Goal: Information Seeking & Learning: Find specific fact

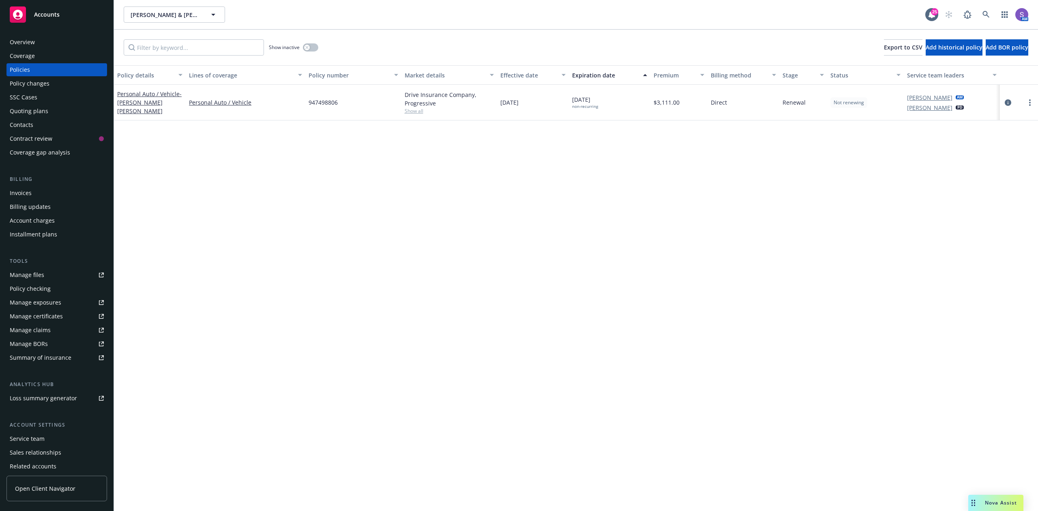
click at [313, 101] on span "947498806" at bounding box center [323, 102] width 29 height 9
copy span "947498806"
click at [1008, 101] on icon "circleInformation" at bounding box center [1008, 102] width 6 height 6
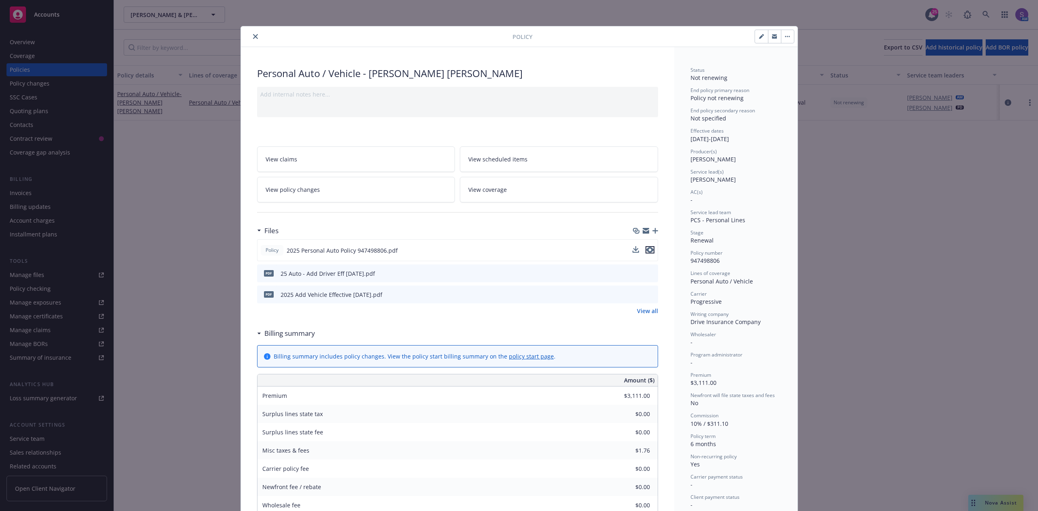
click at [648, 250] on icon "preview file" at bounding box center [650, 250] width 7 height 6
click at [253, 37] on icon "close" at bounding box center [255, 36] width 5 height 5
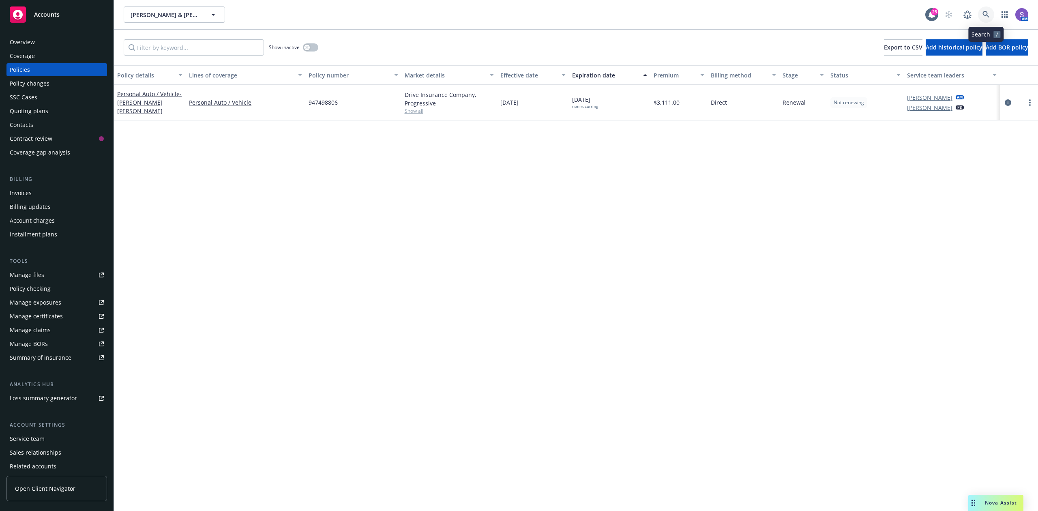
click at [989, 11] on icon at bounding box center [986, 14] width 7 height 7
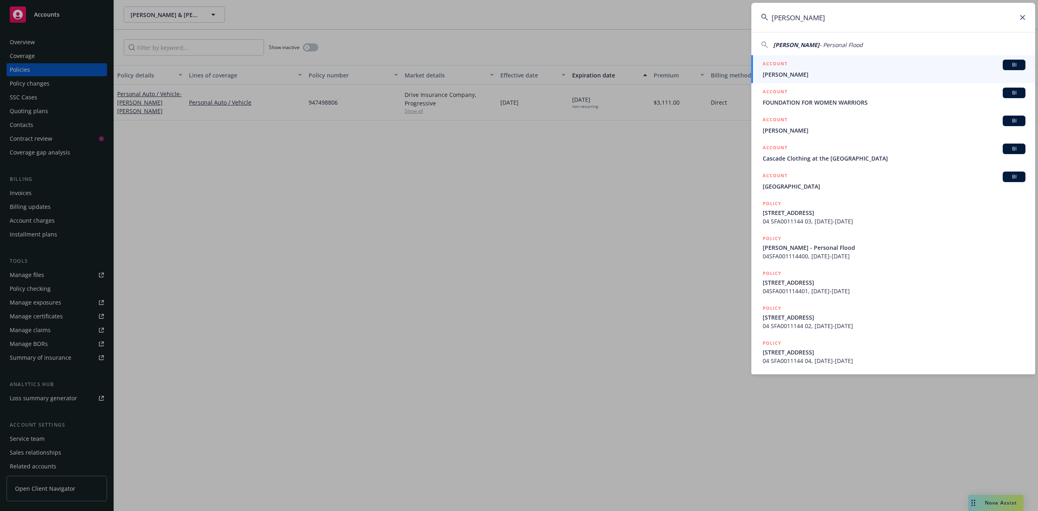
type input "[PERSON_NAME]"
click at [811, 72] on span "[PERSON_NAME]" at bounding box center [894, 74] width 263 height 9
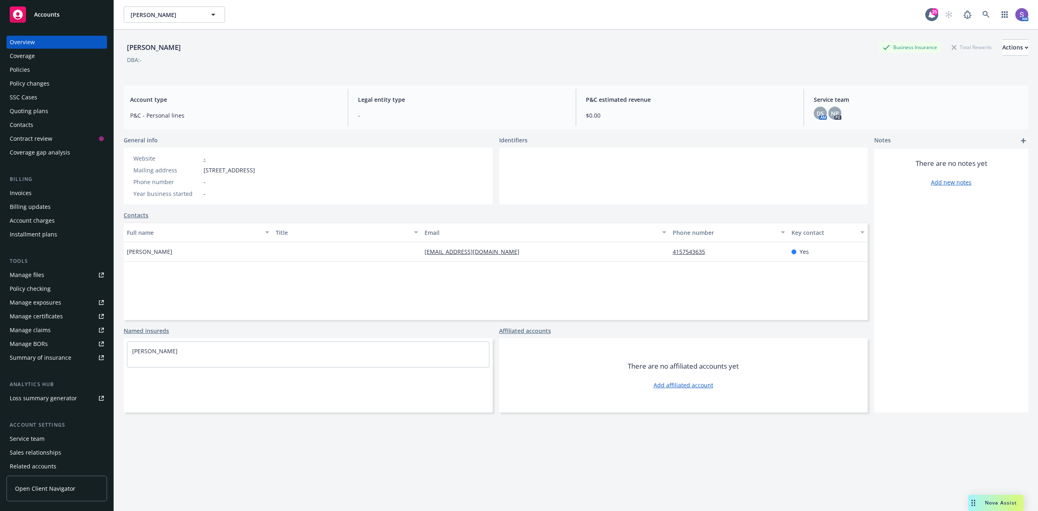
click at [17, 70] on div "Policies" at bounding box center [20, 69] width 20 height 13
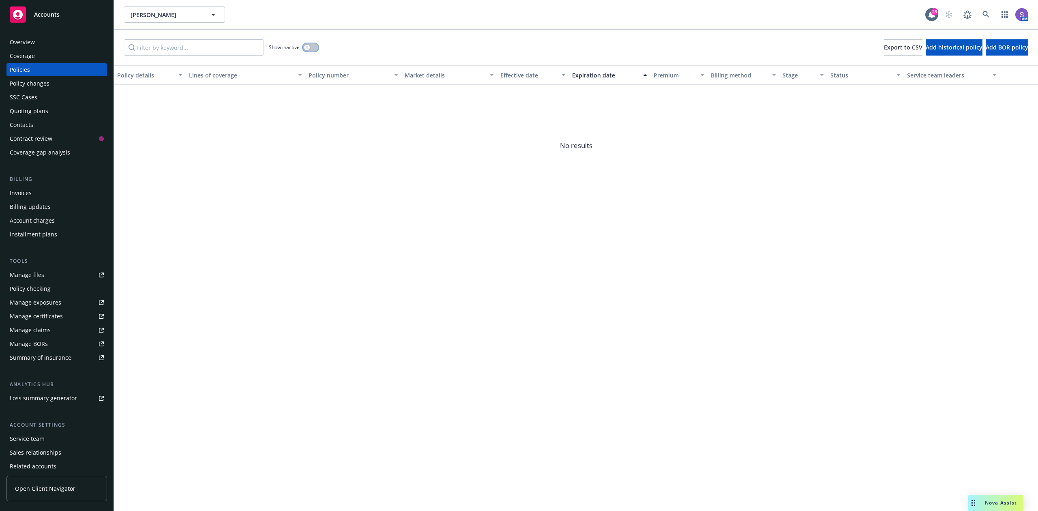
click at [312, 43] on button "button" at bounding box center [310, 47] width 15 height 8
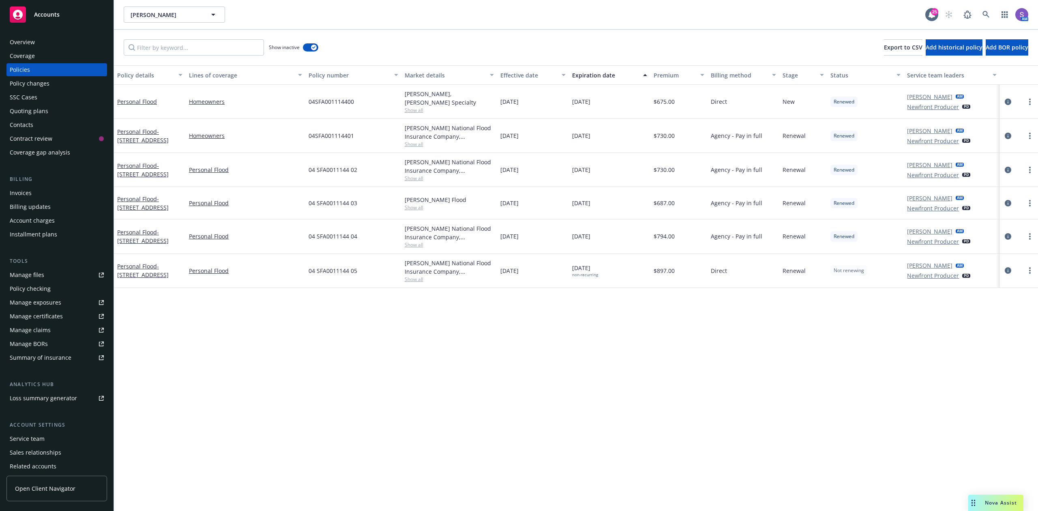
click at [331, 275] on span "04 SFA0011144 05" at bounding box center [333, 271] width 49 height 9
copy span "04 SFA0011144 05"
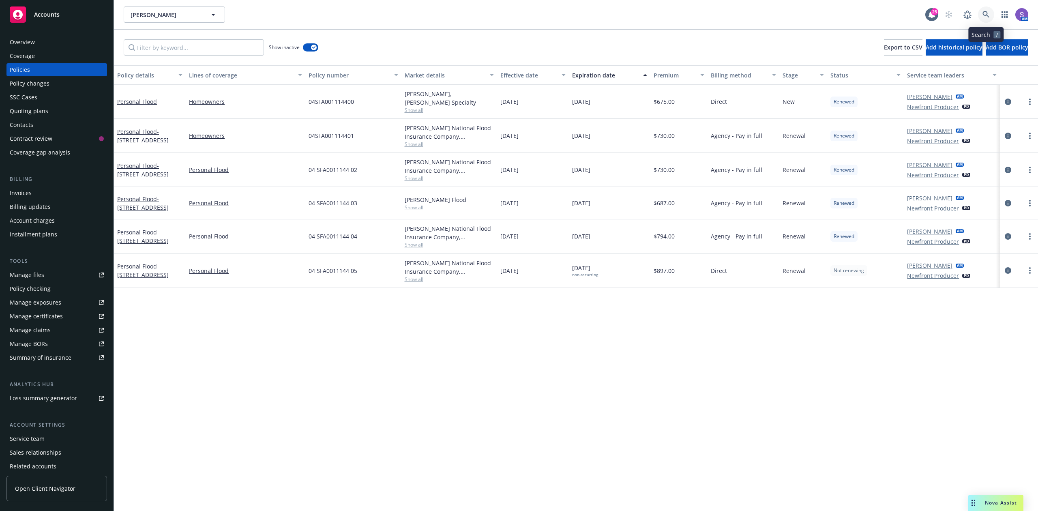
click at [983, 15] on icon at bounding box center [986, 14] width 7 height 7
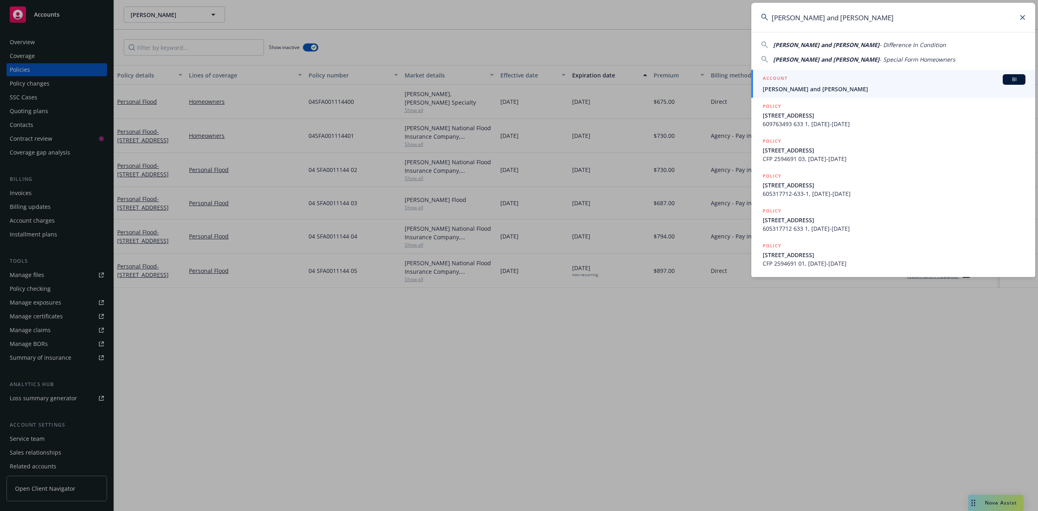
type input "[PERSON_NAME] and [PERSON_NAME]"
click at [775, 88] on span "[PERSON_NAME] and [PERSON_NAME]" at bounding box center [894, 89] width 263 height 9
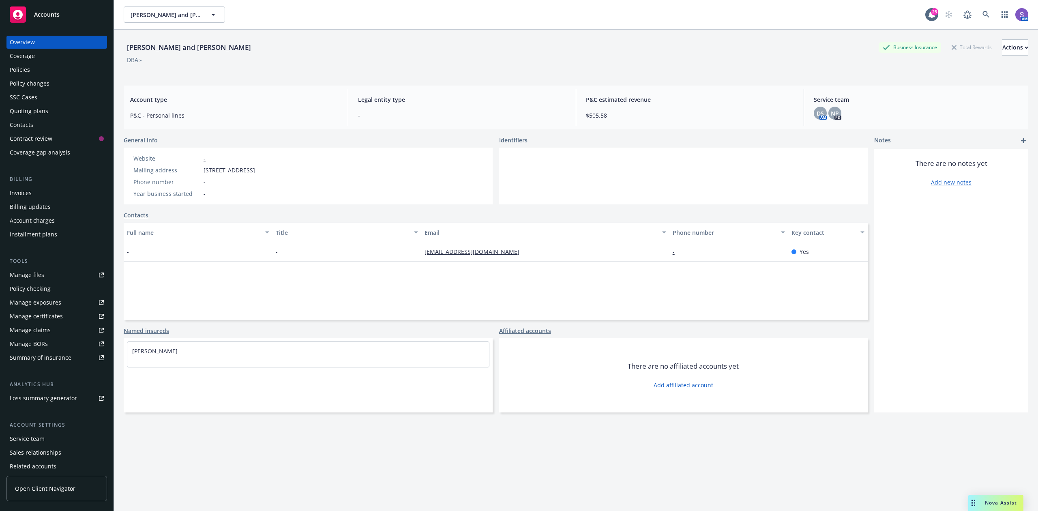
click at [21, 69] on div "Policies" at bounding box center [20, 69] width 20 height 13
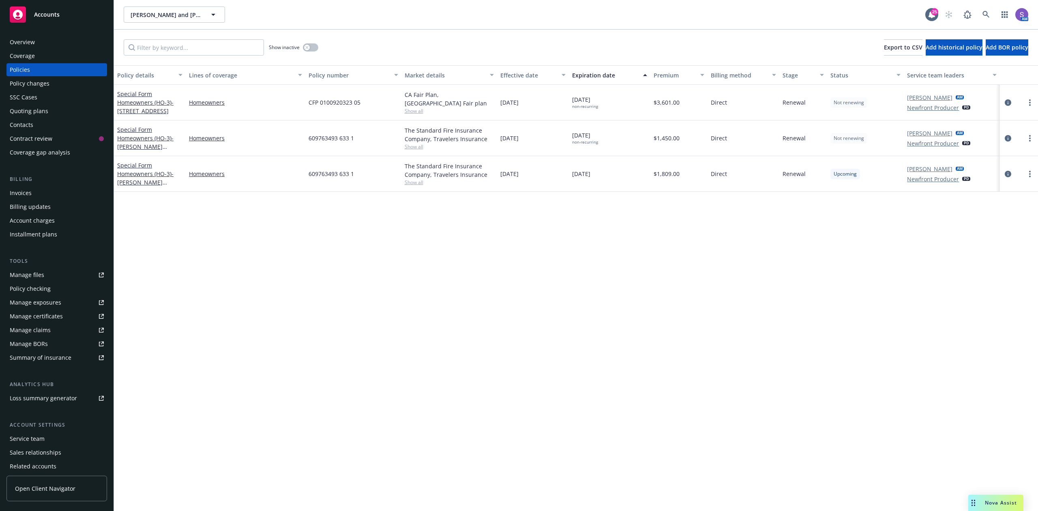
click at [37, 99] on div "SSC Cases" at bounding box center [57, 97] width 94 height 13
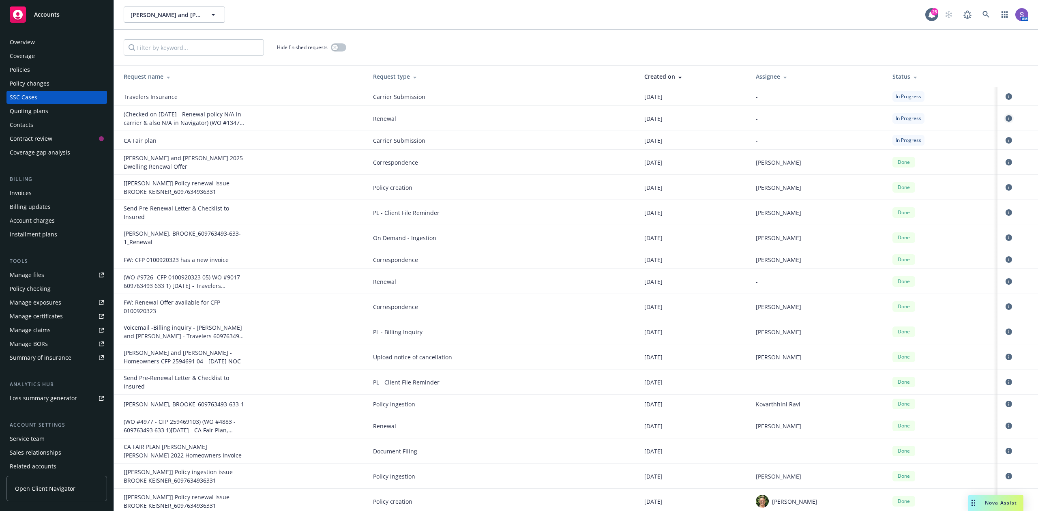
click at [1006, 120] on icon "circleInformation" at bounding box center [1009, 118] width 6 height 6
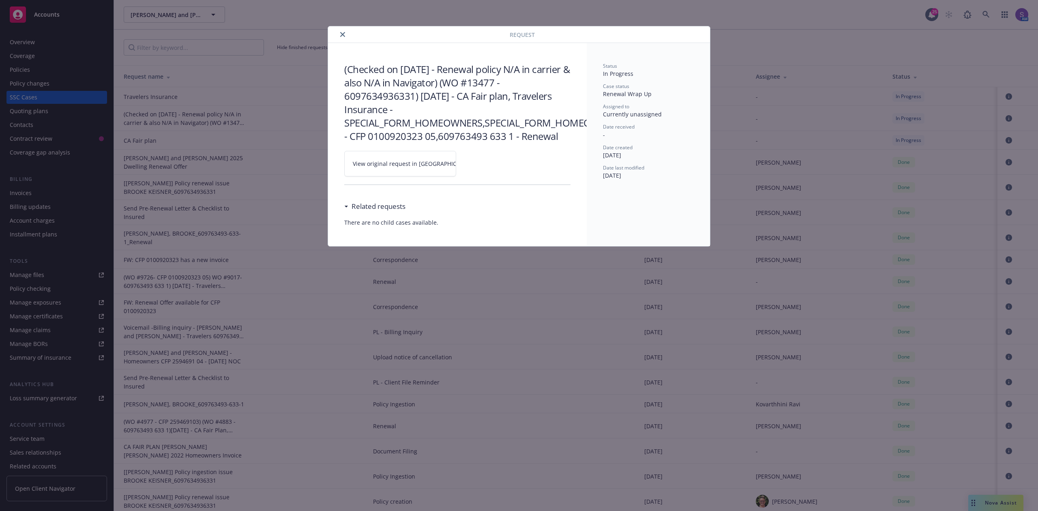
click at [395, 164] on span "View original request in [GEOGRAPHIC_DATA]" at bounding box center [414, 163] width 123 height 9
click at [343, 33] on icon "close" at bounding box center [342, 34] width 5 height 5
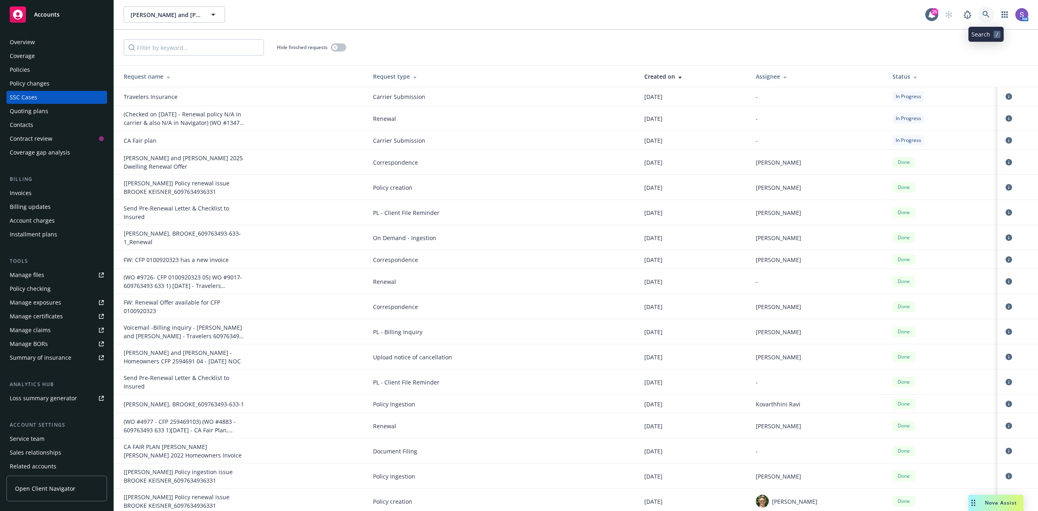
click at [987, 15] on icon at bounding box center [986, 14] width 7 height 7
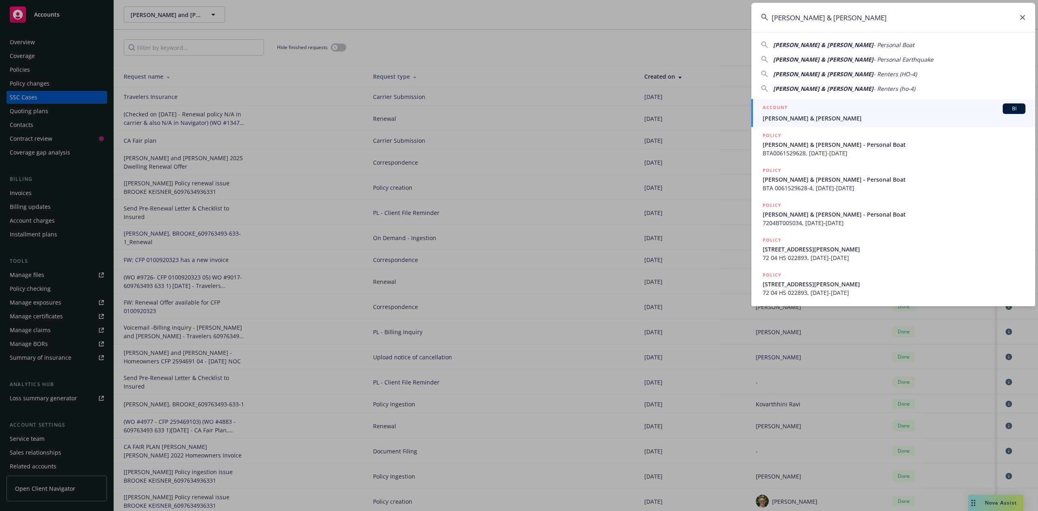
type input "[PERSON_NAME] & [PERSON_NAME]"
click at [813, 111] on div "ACCOUNT BI" at bounding box center [894, 108] width 263 height 11
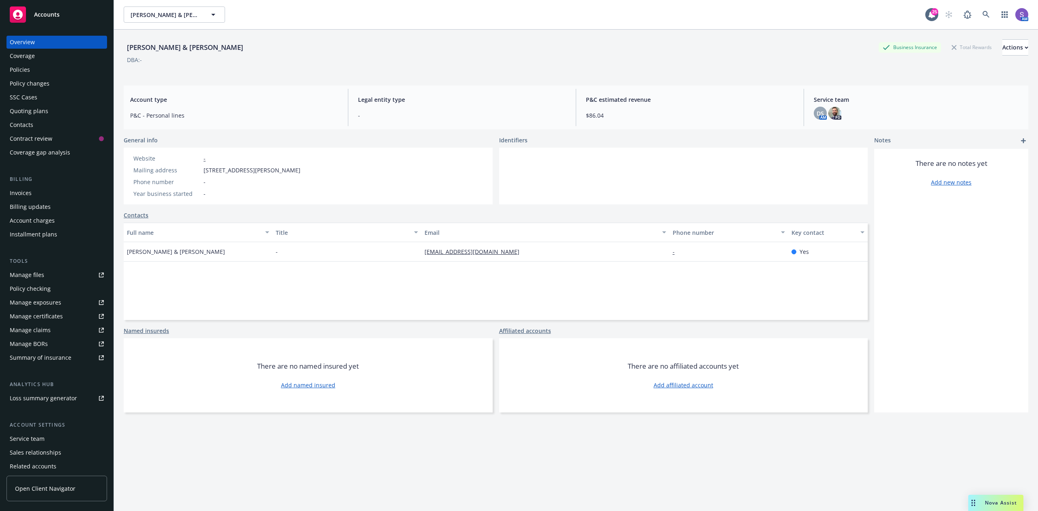
click at [17, 70] on div "Policies" at bounding box center [20, 69] width 20 height 13
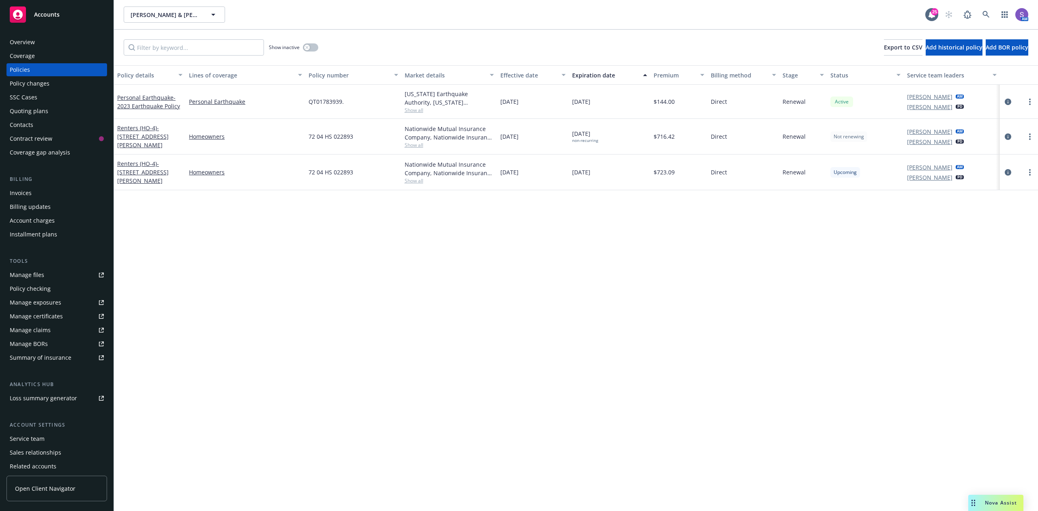
click at [328, 98] on span "QT01783939." at bounding box center [326, 101] width 35 height 9
